Goal: Download file/media: Download file/media

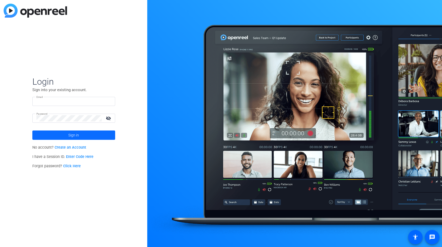
type input "[PERSON_NAME][EMAIL_ADDRESS][PERSON_NAME][DOMAIN_NAME]"
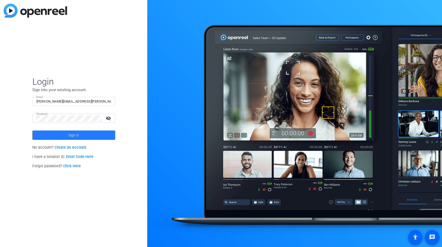
click at [73, 136] on span "Sign in" at bounding box center [73, 135] width 11 height 13
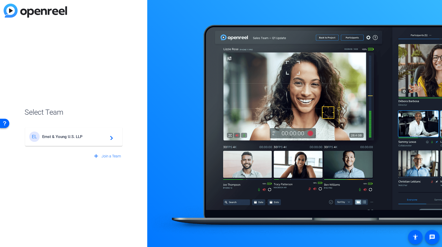
click at [73, 136] on span "Ernst & Young U.S. LLP" at bounding box center [74, 136] width 65 height 5
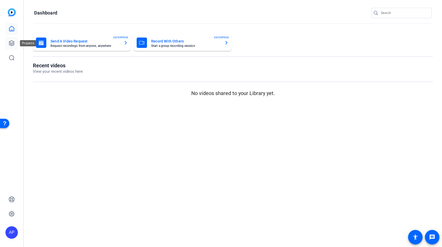
click at [13, 42] on icon at bounding box center [12, 43] width 6 height 6
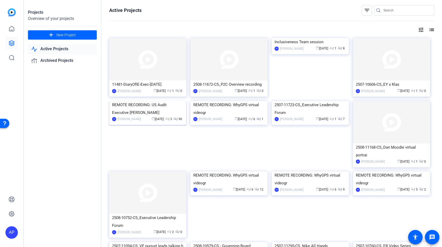
click at [159, 116] on div "REMOTE RECORDING: US Audit Executive [PERSON_NAME]" at bounding box center [147, 109] width 71 height 16
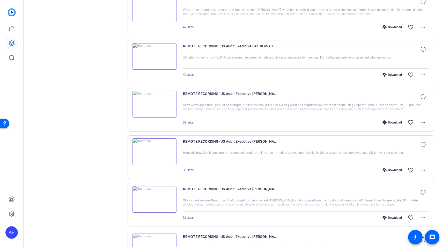
scroll to position [326, 0]
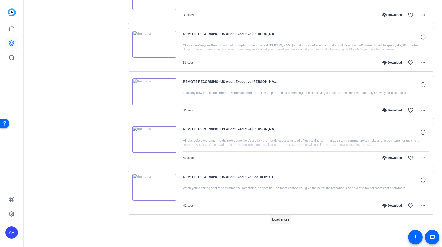
click at [277, 220] on span "Load more" at bounding box center [280, 219] width 17 height 5
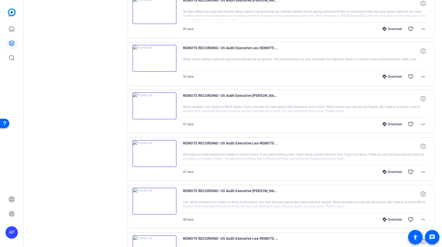
scroll to position [802, 0]
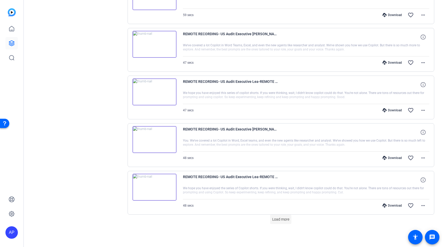
click at [282, 220] on span "Load more" at bounding box center [280, 219] width 17 height 5
click at [280, 217] on span "Load more" at bounding box center [280, 219] width 17 height 5
click at [281, 222] on span at bounding box center [280, 219] width 21 height 12
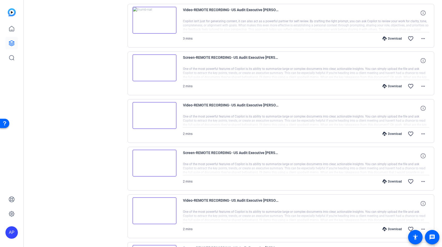
scroll to position [2707, 0]
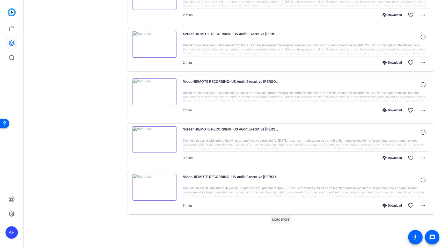
click at [285, 223] on span at bounding box center [280, 219] width 21 height 12
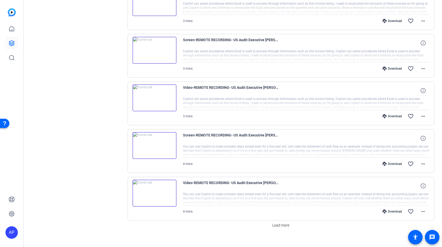
scroll to position [3183, 0]
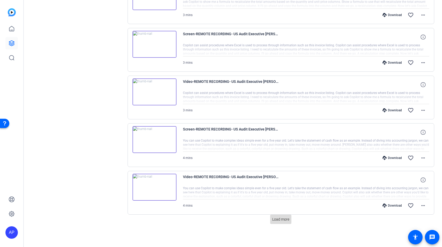
click at [287, 218] on span "Load more" at bounding box center [280, 219] width 17 height 5
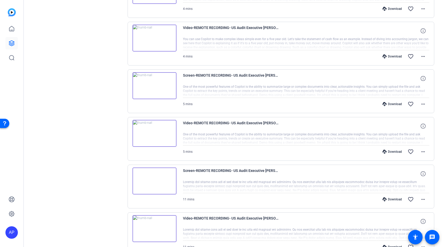
scroll to position [3331, 0]
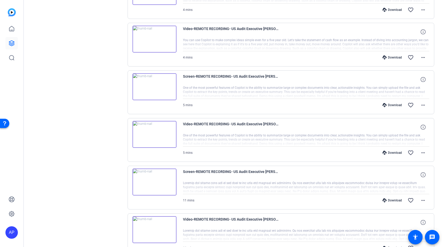
click at [294, 152] on div "Download favorite_border more_horiz" at bounding box center [343, 152] width 173 height 12
click at [248, 145] on div at bounding box center [306, 139] width 247 height 13
click at [378, 138] on div at bounding box center [306, 139] width 247 height 13
drag, startPoint x: 414, startPoint y: 141, endPoint x: 423, endPoint y: 129, distance: 15.5
click at [418, 137] on div at bounding box center [306, 139] width 247 height 13
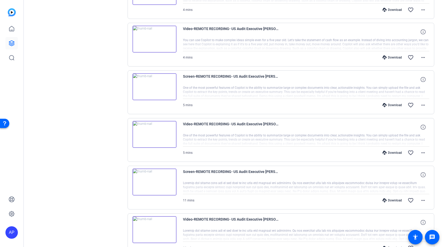
click at [322, 136] on div at bounding box center [306, 139] width 247 height 13
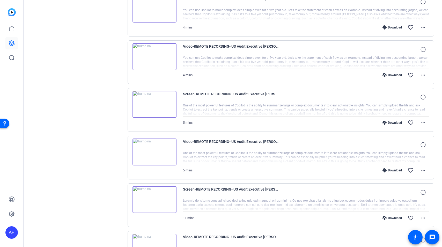
scroll to position [3309, 0]
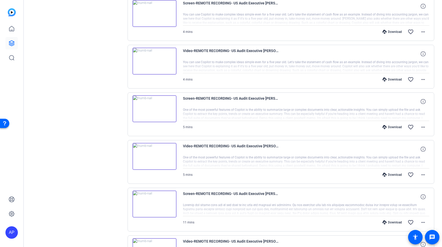
click at [159, 157] on img at bounding box center [155, 156] width 44 height 27
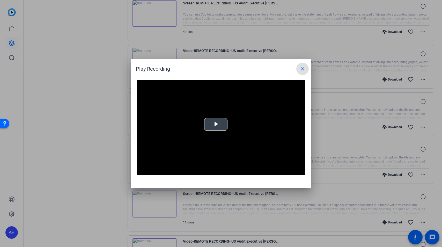
click at [219, 124] on video "Video Player" at bounding box center [221, 127] width 168 height 95
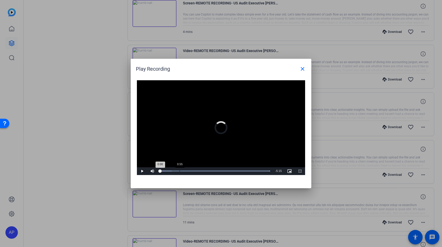
click at [180, 170] on div "0:55" at bounding box center [180, 170] width 0 height 1
click at [219, 170] on div "Loaded : 100.00%" at bounding box center [215, 170] width 110 height 1
click at [142, 171] on span "Video Player" at bounding box center [142, 171] width 10 height 0
drag, startPoint x: 229, startPoint y: 171, endPoint x: 233, endPoint y: 172, distance: 4.5
click at [233, 172] on div "3:29" at bounding box center [196, 170] width 73 height 1
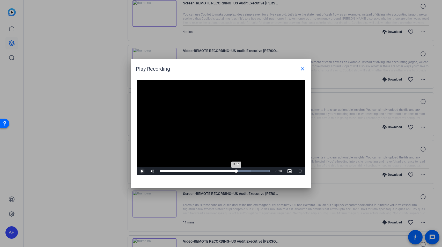
drag, startPoint x: 233, startPoint y: 172, endPoint x: 236, endPoint y: 172, distance: 2.6
click at [236, 172] on div "3:37" at bounding box center [198, 170] width 76 height 1
click at [238, 172] on div "3:45" at bounding box center [199, 170] width 78 height 1
drag, startPoint x: 240, startPoint y: 171, endPoint x: 243, endPoint y: 172, distance: 2.9
click at [241, 172] on div "3:51" at bounding box center [200, 170] width 81 height 1
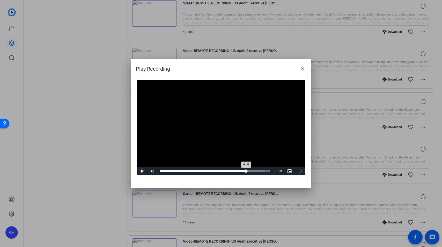
click at [246, 171] on div "4:06" at bounding box center [203, 170] width 86 height 1
drag, startPoint x: 246, startPoint y: 171, endPoint x: 250, endPoint y: 171, distance: 3.4
click at [246, 171] on div "4:10" at bounding box center [203, 170] width 86 height 1
drag, startPoint x: 250, startPoint y: 171, endPoint x: 252, endPoint y: 170, distance: 2.6
click at [251, 170] on div "4:18" at bounding box center [205, 170] width 90 height 1
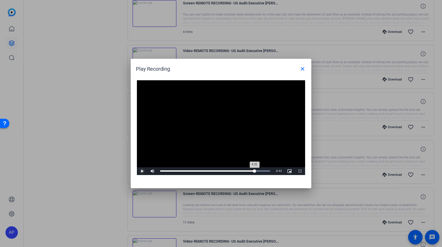
drag, startPoint x: 252, startPoint y: 171, endPoint x: 255, endPoint y: 171, distance: 3.4
click at [255, 171] on div "4:32" at bounding box center [207, 170] width 94 height 1
drag, startPoint x: 256, startPoint y: 171, endPoint x: 259, endPoint y: 171, distance: 2.6
click at [256, 171] on div "4:40" at bounding box center [208, 170] width 96 height 1
drag, startPoint x: 259, startPoint y: 171, endPoint x: 262, endPoint y: 171, distance: 3.4
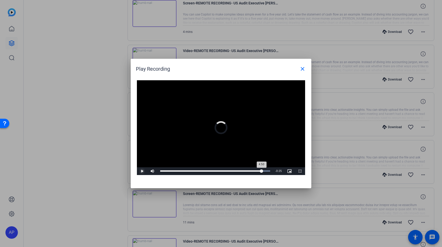
click at [262, 171] on div "4:50" at bounding box center [210, 170] width 101 height 1
drag, startPoint x: 262, startPoint y: 170, endPoint x: 265, endPoint y: 171, distance: 2.6
click at [263, 171] on div "4:55" at bounding box center [211, 170] width 103 height 1
drag, startPoint x: 265, startPoint y: 170, endPoint x: 209, endPoint y: 170, distance: 55.1
click at [209, 170] on div "2:47" at bounding box center [203, 170] width 87 height 1
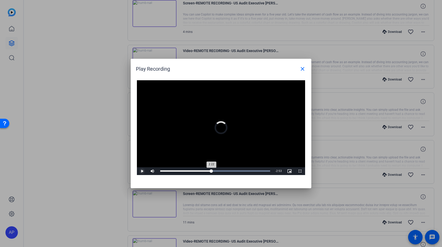
drag, startPoint x: 209, startPoint y: 170, endPoint x: 206, endPoint y: 171, distance: 3.1
click at [206, 171] on div "Loaded : 100.00% 2:22 2:22" at bounding box center [215, 170] width 110 height 1
drag, startPoint x: 206, startPoint y: 170, endPoint x: 202, endPoint y: 171, distance: 4.5
click at [202, 171] on div "2:11" at bounding box center [183, 170] width 46 height 1
drag, startPoint x: 202, startPoint y: 171, endPoint x: 195, endPoint y: 171, distance: 7.0
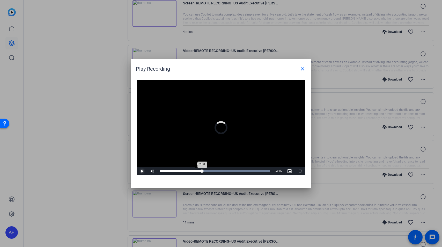
click at [195, 171] on div "2:00" at bounding box center [181, 170] width 42 height 1
drag, startPoint x: 194, startPoint y: 171, endPoint x: 180, endPoint y: 171, distance: 14.8
click at [180, 171] on div "Loaded : 100.00% 0:58 1:31" at bounding box center [215, 170] width 110 height 1
drag, startPoint x: 180, startPoint y: 170, endPoint x: 174, endPoint y: 171, distance: 6.0
click at [174, 171] on div "Loaded : 100.00% 0:41 0:50" at bounding box center [215, 170] width 110 height 1
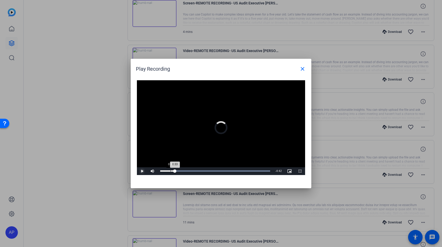
click at [170, 172] on div "Loaded : 100.00% 0:29 0:33" at bounding box center [215, 171] width 115 height 8
drag, startPoint x: 171, startPoint y: 171, endPoint x: 165, endPoint y: 172, distance: 6.5
click at [165, 172] on div "Loaded : 100.00% 0:28 0:31" at bounding box center [215, 171] width 115 height 8
click at [188, 171] on div "1:19" at bounding box center [174, 170] width 28 height 1
click at [190, 171] on div "1:26" at bounding box center [175, 170] width 30 height 1
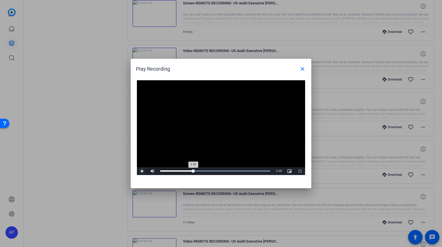
drag, startPoint x: 191, startPoint y: 171, endPoint x: 194, endPoint y: 171, distance: 2.9
click at [193, 171] on div "1:36" at bounding box center [176, 170] width 33 height 1
drag, startPoint x: 194, startPoint y: 171, endPoint x: 196, endPoint y: 170, distance: 2.6
click at [195, 171] on div "1:40" at bounding box center [177, 170] width 35 height 1
drag, startPoint x: 196, startPoint y: 170, endPoint x: 199, endPoint y: 171, distance: 3.4
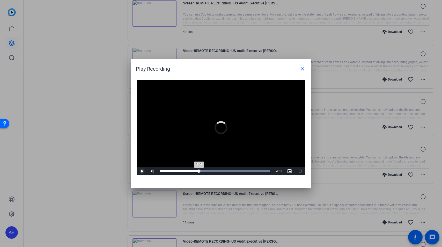
click at [199, 171] on div "1:51" at bounding box center [179, 170] width 39 height 1
drag, startPoint x: 199, startPoint y: 171, endPoint x: 202, endPoint y: 170, distance: 2.6
click at [202, 170] on div "2:00" at bounding box center [181, 170] width 42 height 1
click at [200, 171] on div "1:57" at bounding box center [181, 170] width 42 height 1
click at [208, 171] on div "Loaded : 100.00% 2:16 2:01" at bounding box center [215, 170] width 110 height 1
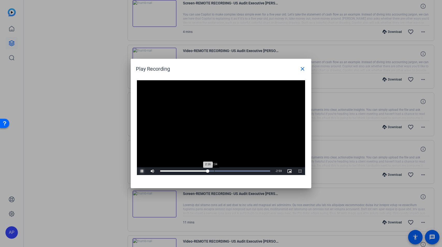
click at [214, 170] on div "Loaded : 100.00% 2:34 2:16" at bounding box center [215, 171] width 115 height 8
click at [219, 169] on div "Loaded : 100.00% 2:48 2:35" at bounding box center [215, 171] width 115 height 8
click at [223, 170] on div "Loaded : 100.00% 3:00 2:49" at bounding box center [215, 171] width 115 height 8
click at [225, 170] on div "Loaded : 100.00% 3:06 3:00" at bounding box center [215, 171] width 115 height 8
click at [227, 170] on div "Loaded : 100.00% 3:12 3:07" at bounding box center [215, 171] width 115 height 8
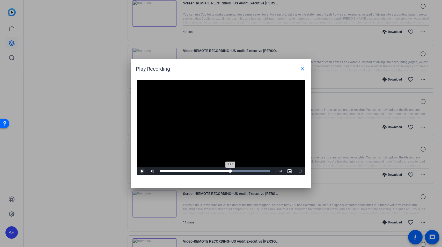
click at [230, 170] on div "3:22" at bounding box center [195, 170] width 70 height 1
click at [231, 170] on div "3:29" at bounding box center [195, 170] width 71 height 1
click at [235, 169] on div "Loaded : 100.00% 3:33 3:28" at bounding box center [215, 171] width 115 height 8
click at [236, 170] on div "3:37" at bounding box center [198, 170] width 76 height 1
click at [239, 170] on div "3:46" at bounding box center [199, 170] width 79 height 1
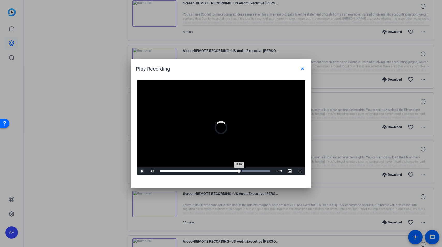
click at [239, 170] on div "3:46" at bounding box center [199, 170] width 79 height 1
drag, startPoint x: 241, startPoint y: 170, endPoint x: 245, endPoint y: 170, distance: 3.9
click at [245, 170] on div "4:03" at bounding box center [202, 170] width 85 height 1
drag, startPoint x: 300, startPoint y: 67, endPoint x: 298, endPoint y: 70, distance: 3.7
click at [300, 67] on mat-icon "close" at bounding box center [302, 69] width 6 height 6
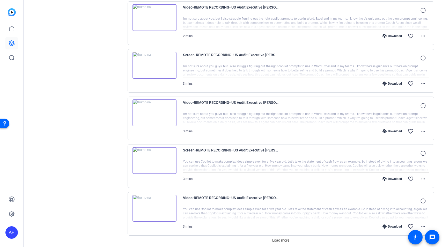
scroll to position [3659, 0]
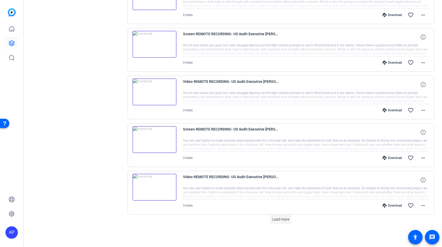
click at [280, 219] on span "Load more" at bounding box center [280, 219] width 17 height 5
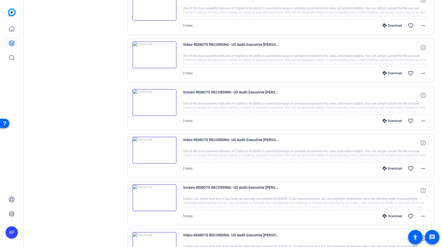
scroll to position [2646, 0]
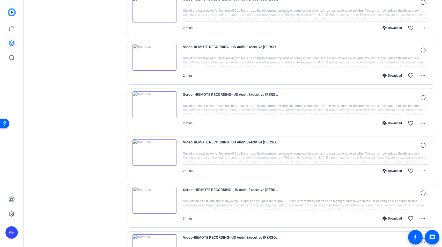
click at [390, 170] on div "Download" at bounding box center [392, 171] width 25 height 4
click at [395, 124] on div "Download" at bounding box center [392, 123] width 25 height 4
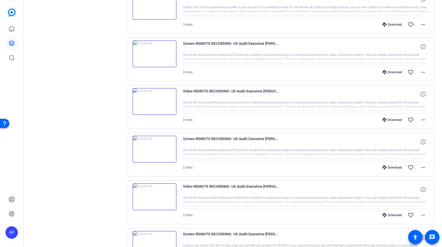
scroll to position [2601, 0]
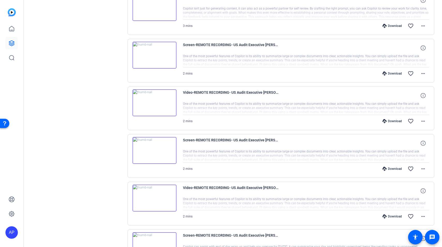
click at [392, 122] on div "Download" at bounding box center [392, 121] width 25 height 4
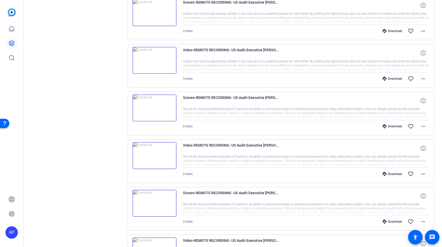
scroll to position [2547, 0]
click at [392, 127] on div "Download" at bounding box center [392, 127] width 25 height 4
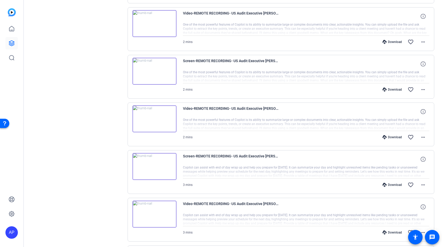
scroll to position [2677, 0]
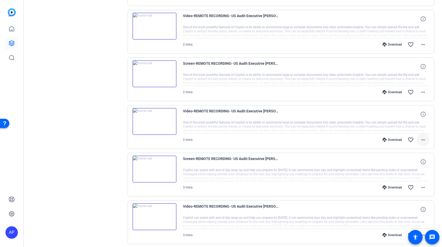
click at [423, 142] on mat-icon "more_horiz" at bounding box center [423, 140] width 6 height 6
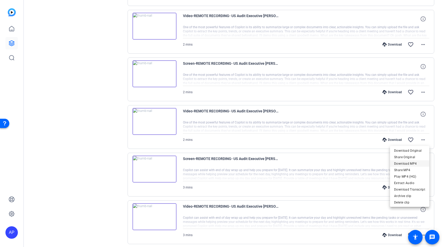
click at [415, 162] on span "Download MP4" at bounding box center [409, 163] width 31 height 6
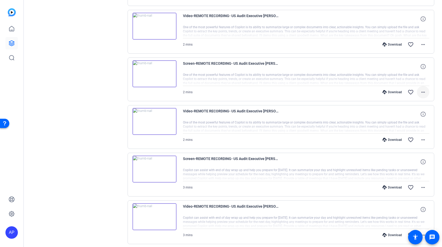
click at [422, 93] on mat-icon "more_horiz" at bounding box center [423, 92] width 6 height 6
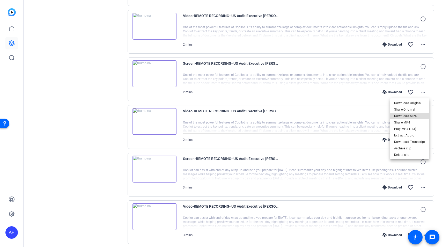
click at [408, 115] on span "Download MP4" at bounding box center [409, 116] width 31 height 6
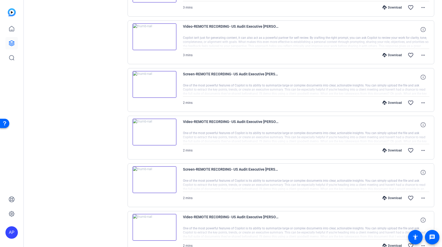
scroll to position [2571, 0]
click at [422, 151] on mat-icon "more_horiz" at bounding box center [423, 151] width 6 height 6
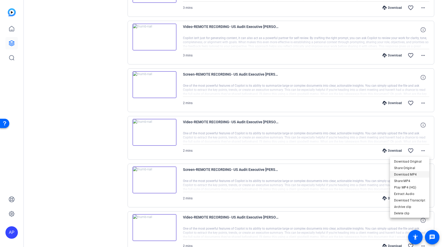
click at [408, 174] on span "Download MP4" at bounding box center [409, 174] width 31 height 6
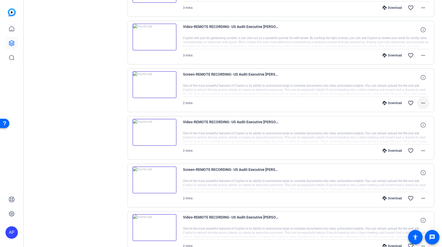
click at [425, 102] on mat-icon "more_horiz" at bounding box center [423, 103] width 6 height 6
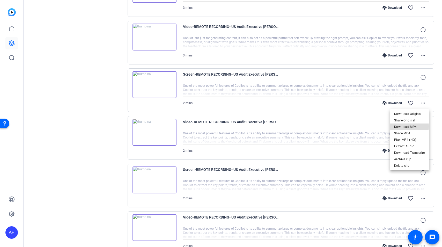
click at [404, 126] on span "Download MP4" at bounding box center [409, 127] width 31 height 6
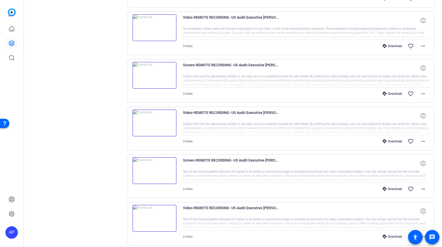
scroll to position [2485, 0]
click at [424, 142] on mat-icon "more_horiz" at bounding box center [423, 141] width 6 height 6
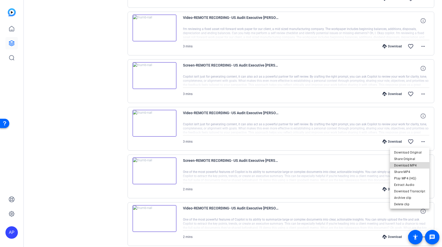
drag, startPoint x: 412, startPoint y: 165, endPoint x: 409, endPoint y: 131, distance: 34.0
click at [412, 165] on span "Download MP4" at bounding box center [409, 165] width 31 height 6
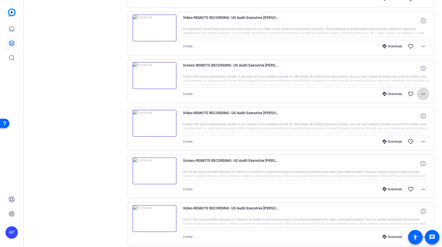
click at [422, 94] on mat-icon "more_horiz" at bounding box center [423, 94] width 6 height 6
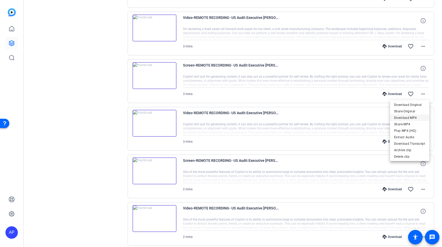
click at [400, 119] on span "Download MP4" at bounding box center [409, 118] width 31 height 6
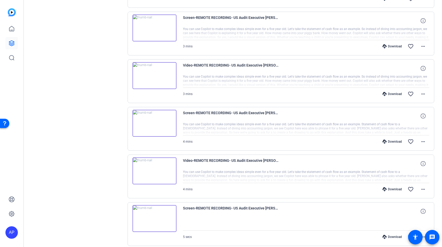
scroll to position [3769, 0]
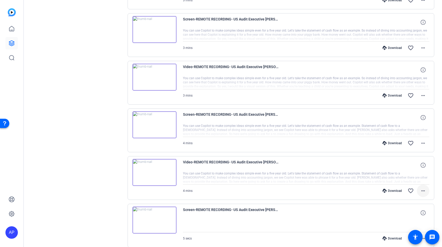
click at [424, 191] on mat-icon "more_horiz" at bounding box center [423, 191] width 6 height 6
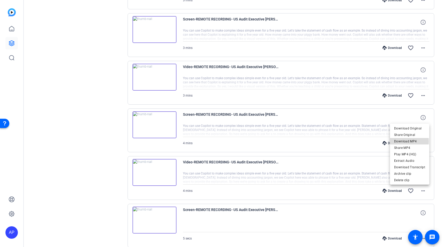
click at [404, 141] on span "Download MP4" at bounding box center [409, 141] width 31 height 6
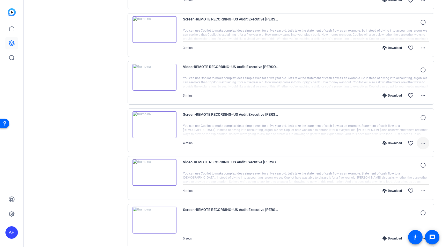
click at [424, 143] on mat-icon "more_horiz" at bounding box center [423, 143] width 6 height 6
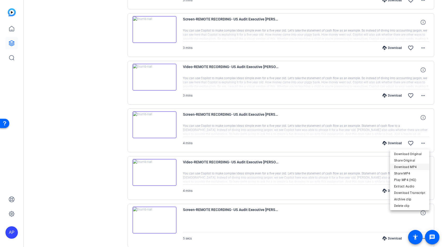
click at [411, 166] on span "Download MP4" at bounding box center [409, 167] width 31 height 6
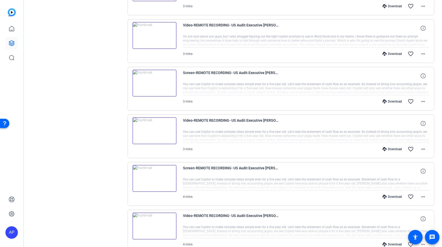
scroll to position [3715, 0]
click at [423, 151] on mat-icon "more_horiz" at bounding box center [423, 149] width 6 height 6
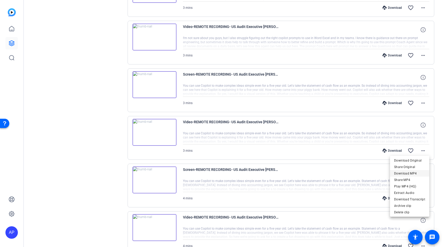
scroll to position [3715, 0]
click at [408, 172] on span "Download MP4" at bounding box center [409, 173] width 31 height 6
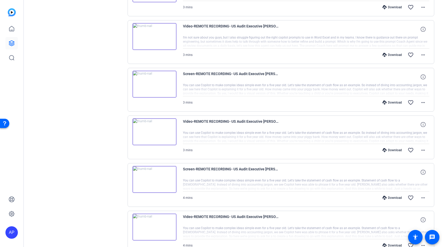
click at [422, 104] on mat-icon "more_horiz" at bounding box center [423, 102] width 6 height 6
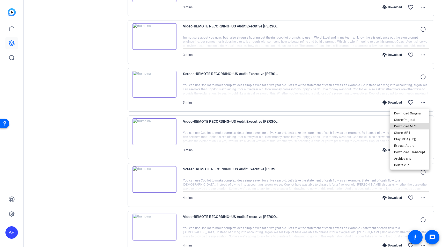
click at [411, 126] on span "Download MP4" at bounding box center [409, 126] width 31 height 6
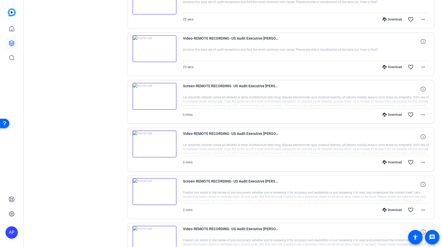
scroll to position [1981, 0]
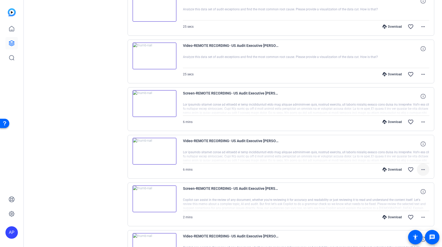
click at [424, 172] on mat-icon "more_horiz" at bounding box center [423, 169] width 6 height 6
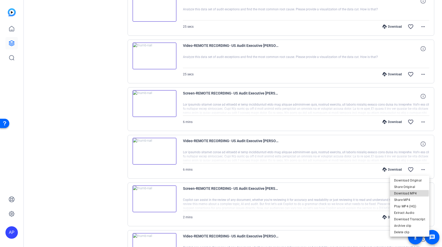
click at [408, 193] on span "Download MP4" at bounding box center [409, 193] width 31 height 6
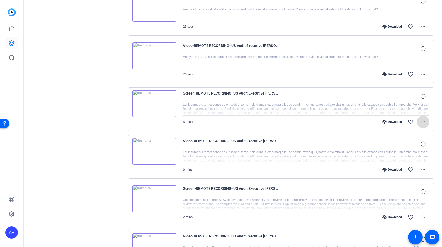
click at [423, 121] on mat-icon "more_horiz" at bounding box center [423, 122] width 6 height 6
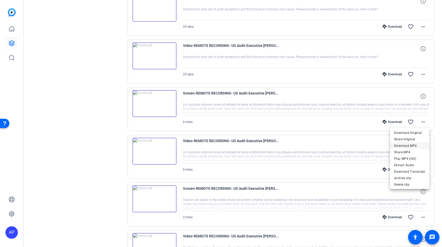
click at [404, 146] on span "Download MP4" at bounding box center [409, 146] width 31 height 6
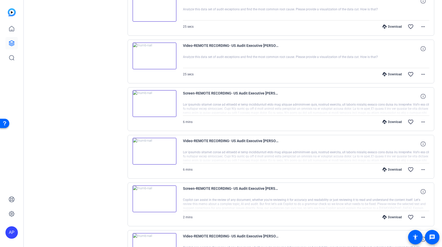
click at [91, 124] on div "Sessions Scripts Sessions more_horiz REMOTE RECORDING: US Audit Executive Leade…" at bounding box center [77, 221] width 86 height 4329
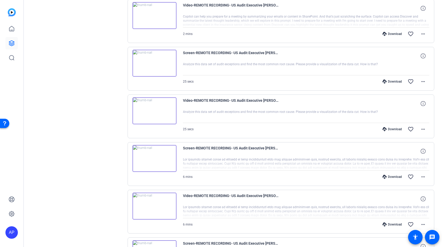
scroll to position [1922, 0]
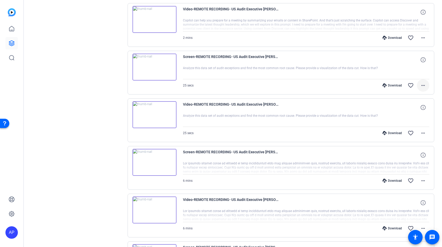
click at [423, 85] on mat-icon "more_horiz" at bounding box center [423, 85] width 6 height 6
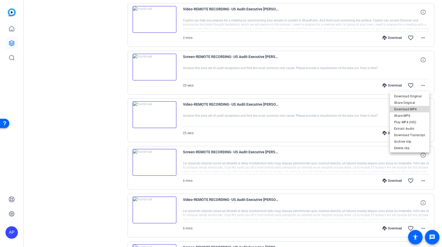
click at [411, 108] on span "Download MP4" at bounding box center [409, 109] width 31 height 6
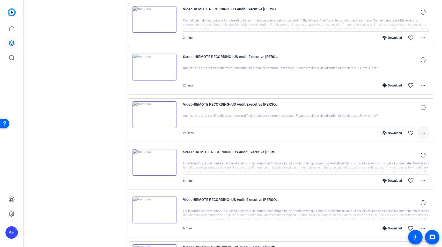
scroll to position [1924, 0]
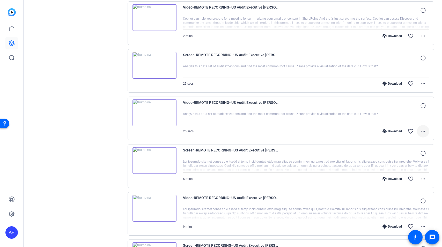
click at [421, 131] on mat-icon "more_horiz" at bounding box center [423, 131] width 6 height 6
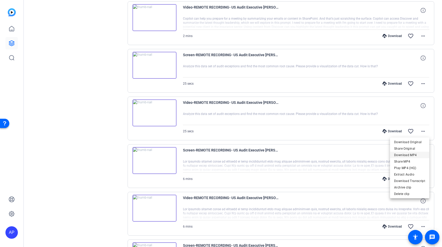
click at [402, 157] on span "Download MP4" at bounding box center [409, 155] width 31 height 6
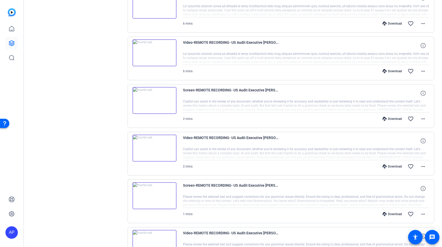
scroll to position [2093, 0]
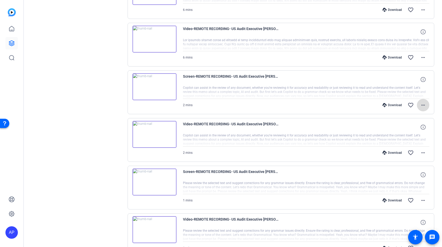
click at [424, 106] on mat-icon "more_horiz" at bounding box center [423, 105] width 6 height 6
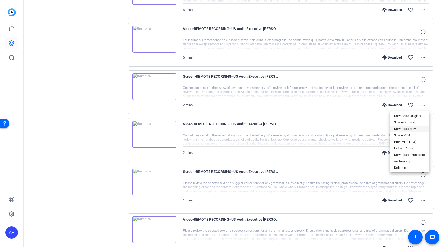
click at [411, 130] on span "Download MP4" at bounding box center [409, 129] width 31 height 6
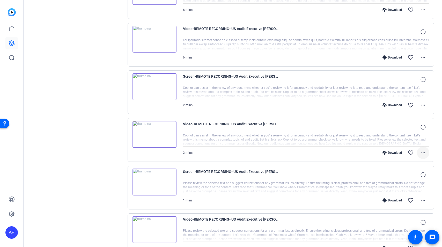
click at [424, 151] on mat-icon "more_horiz" at bounding box center [423, 153] width 6 height 6
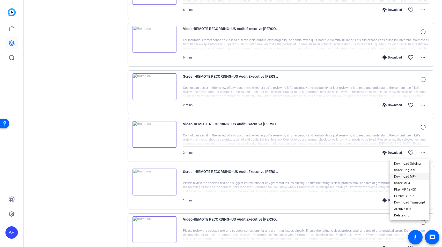
click at [415, 176] on span "Download MP4" at bounding box center [409, 176] width 31 height 6
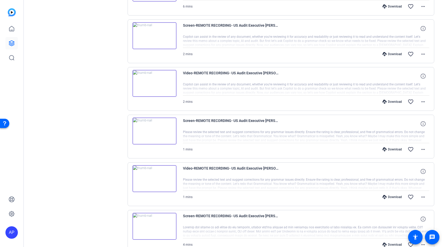
scroll to position [2161, 0]
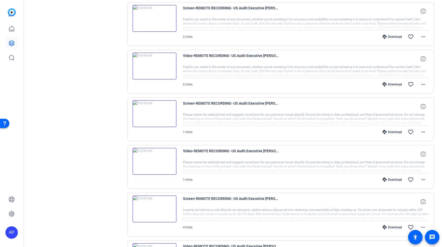
click at [156, 163] on img at bounding box center [155, 161] width 44 height 27
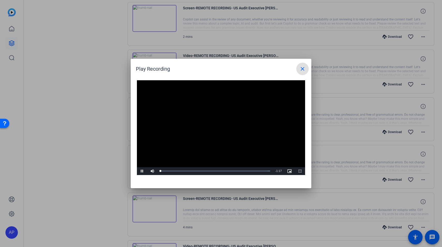
click at [219, 126] on video "Video Player" at bounding box center [221, 127] width 168 height 95
click at [255, 170] on div "Loaded : 100.00% 1:07 0:00" at bounding box center [215, 170] width 110 height 1
drag, startPoint x: 258, startPoint y: 171, endPoint x: 237, endPoint y: 171, distance: 20.7
click at [237, 171] on div "0:54" at bounding box center [237, 170] width 0 height 1
click at [144, 171] on span "Video Player" at bounding box center [142, 171] width 10 height 0
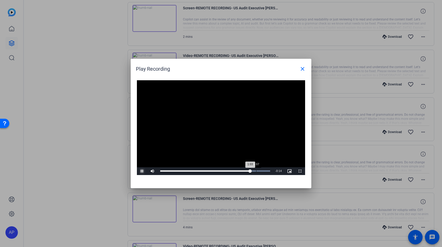
drag, startPoint x: 256, startPoint y: 172, endPoint x: 242, endPoint y: 172, distance: 14.5
click at [256, 172] on div "Loaded : 100.00% 1:07 1:03" at bounding box center [215, 171] width 115 height 8
drag, startPoint x: 227, startPoint y: 172, endPoint x: 219, endPoint y: 171, distance: 8.0
click at [227, 172] on div "Loaded : 100.00% 0:47 1:07" at bounding box center [215, 171] width 115 height 8
click at [218, 170] on div "0:40" at bounding box center [189, 170] width 58 height 1
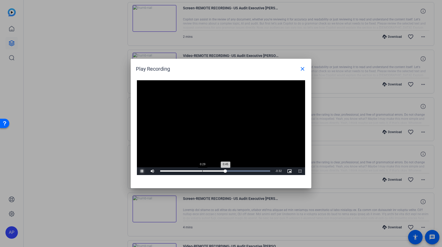
click at [202, 171] on div "Loaded : 100.00% 0:29 0:45" at bounding box center [215, 170] width 110 height 1
drag, startPoint x: 185, startPoint y: 170, endPoint x: 191, endPoint y: 171, distance: 6.2
click at [186, 171] on div "Loaded : 100.00% 0:17 0:30" at bounding box center [215, 170] width 110 height 1
drag, startPoint x: 303, startPoint y: 69, endPoint x: 305, endPoint y: 79, distance: 10.7
click at [303, 69] on mat-icon "close" at bounding box center [302, 69] width 6 height 6
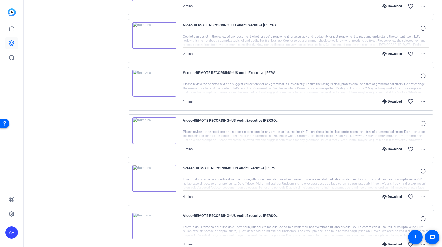
scroll to position [2190, 0]
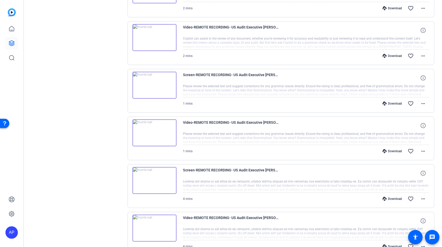
click at [153, 133] on img at bounding box center [155, 132] width 44 height 27
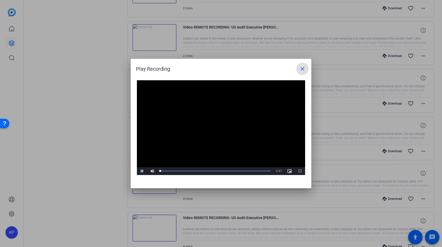
click at [222, 127] on video "Video Player" at bounding box center [221, 127] width 168 height 95
click at [251, 170] on div "Loaded : 100.00% 1:03 0:00" at bounding box center [215, 171] width 115 height 8
click at [257, 171] on div "Loaded : 100.00% 1:08 1:03" at bounding box center [215, 170] width 110 height 1
click at [263, 171] on div "Loaded : 100.00% 1:12 1:08" at bounding box center [215, 170] width 110 height 1
click at [245, 171] on div "Loaded : 100.00% 0:59 1:12" at bounding box center [215, 170] width 110 height 1
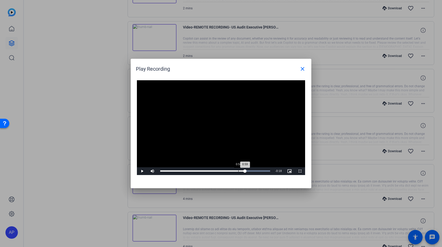
drag, startPoint x: 238, startPoint y: 171, endPoint x: 231, endPoint y: 171, distance: 7.8
click at [238, 171] on div "Loaded : 100.00% 0:54 0:59" at bounding box center [215, 170] width 110 height 1
drag, startPoint x: 229, startPoint y: 171, endPoint x: 210, endPoint y: 172, distance: 19.4
click at [228, 172] on div "Loaded : 100.00% 0:48 0:54" at bounding box center [215, 170] width 110 height 1
click at [146, 171] on span "Video Player" at bounding box center [142, 171] width 10 height 0
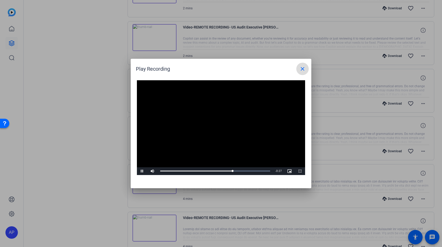
click at [303, 70] on mat-icon "close" at bounding box center [302, 69] width 6 height 6
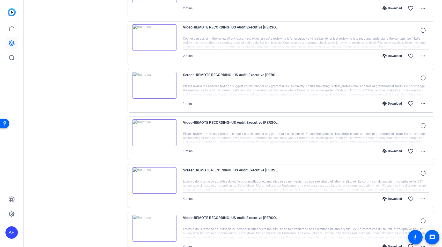
click at [224, 141] on div at bounding box center [306, 138] width 247 height 13
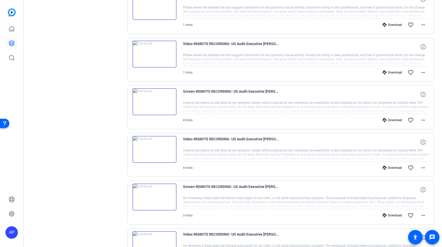
scroll to position [2269, 0]
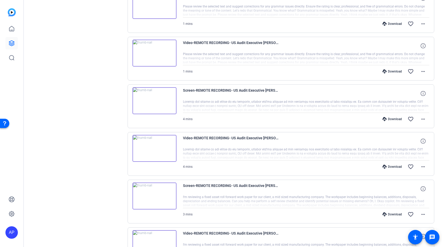
click at [153, 149] on img at bounding box center [155, 148] width 44 height 27
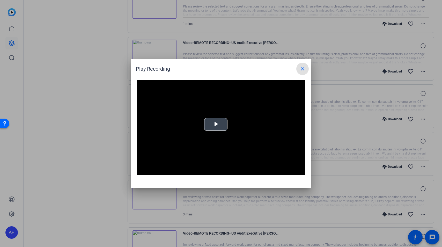
click at [218, 128] on div "Video Player is loading. Play Video Play Mute Current Time 0:00 / Duration -:- …" at bounding box center [221, 127] width 168 height 95
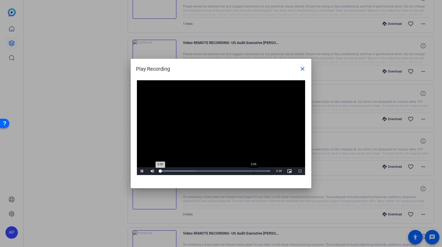
click at [253, 169] on div "Loaded : 100.00% 3:05 0:00" at bounding box center [215, 171] width 115 height 8
click at [257, 170] on div "Loaded : 100.00% 3:12 3:12" at bounding box center [215, 171] width 115 height 8
click at [303, 69] on mat-icon "close" at bounding box center [302, 69] width 6 height 6
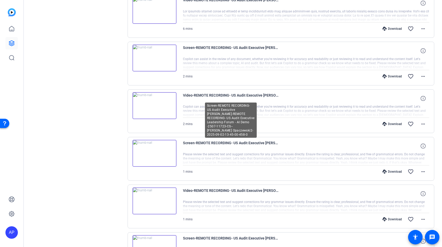
scroll to position [2115, 0]
